Goal: Information Seeking & Learning: Find specific fact

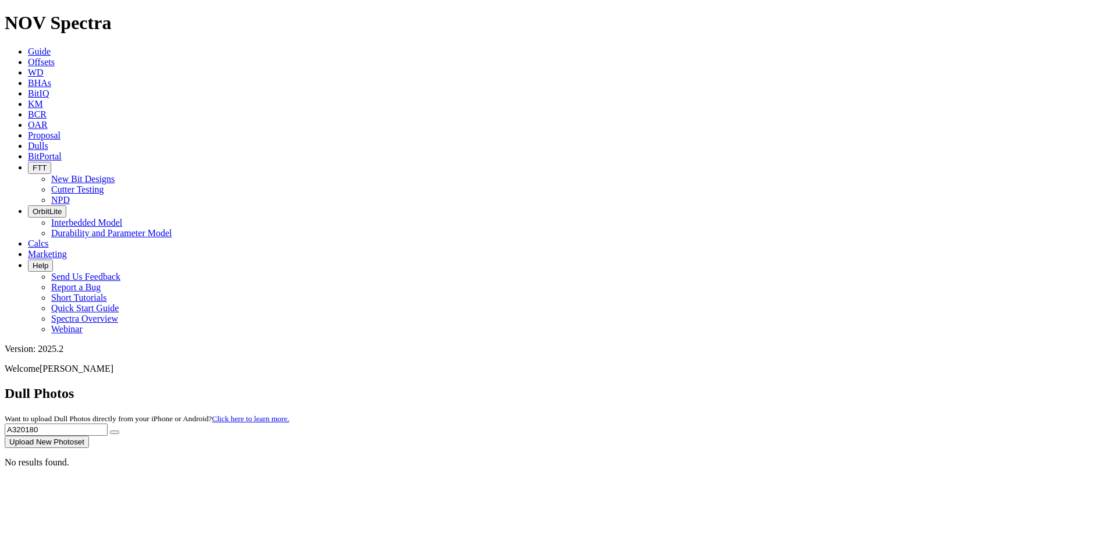
click at [108, 423] on input "A320180" at bounding box center [56, 429] width 103 height 12
click at [119, 430] on button "submit" at bounding box center [114, 431] width 9 height 3
click at [108, 423] on input "A320176" at bounding box center [56, 429] width 103 height 12
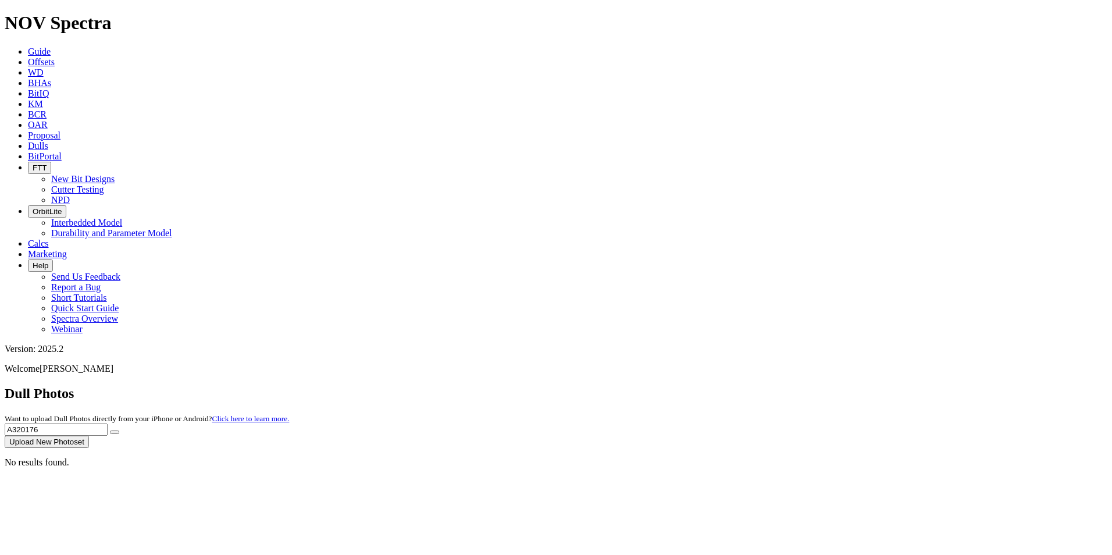
click at [108, 423] on input "A320176" at bounding box center [56, 429] width 103 height 12
paste input "80"
click at [119, 430] on button "submit" at bounding box center [114, 431] width 9 height 3
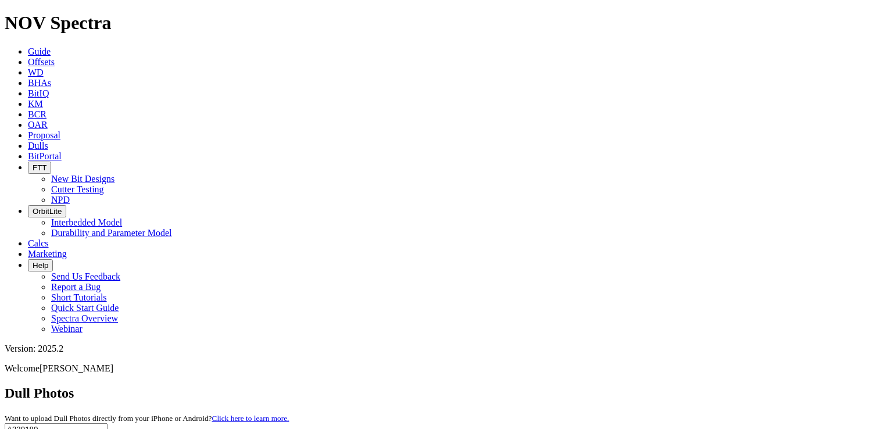
click at [108, 423] on input "A320180" at bounding box center [56, 429] width 103 height 12
paste input "995"
click at [115, 432] on icon "submit" at bounding box center [115, 432] width 0 height 0
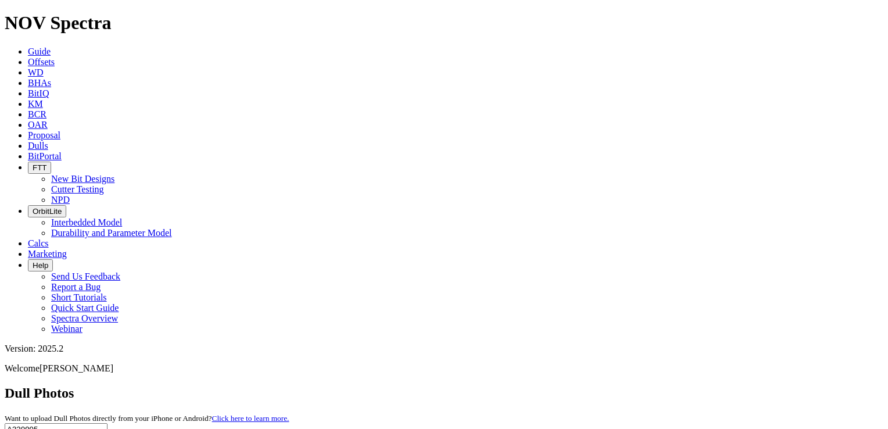
click at [108, 423] on input "A320995" at bounding box center [56, 429] width 103 height 12
paste input "6"
type input "A320996"
click at [115, 432] on icon "submit" at bounding box center [115, 432] width 0 height 0
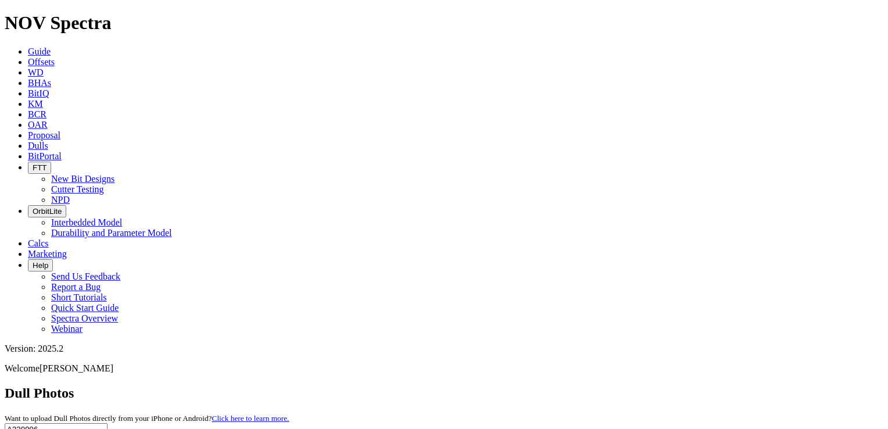
click at [115, 432] on icon "submit" at bounding box center [115, 432] width 0 height 0
